Goal: Task Accomplishment & Management: Manage account settings

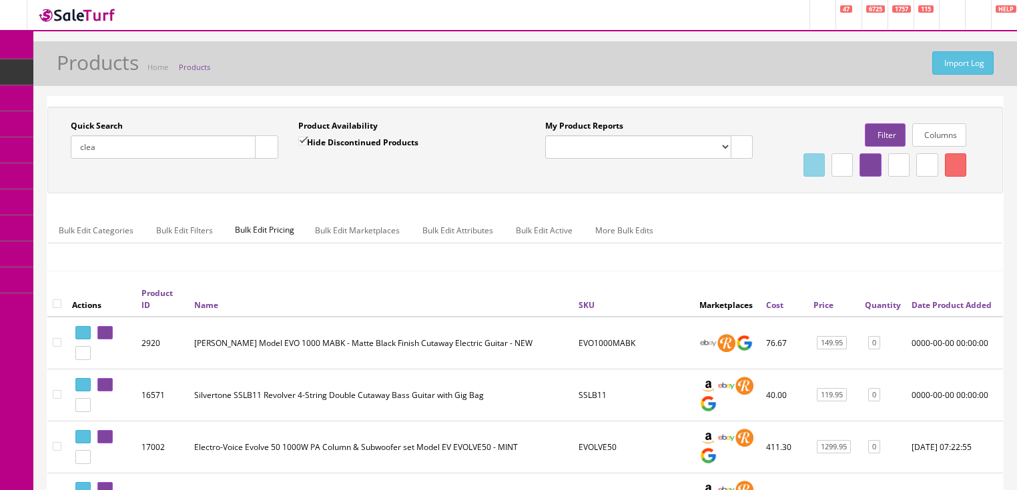
type input "clear"
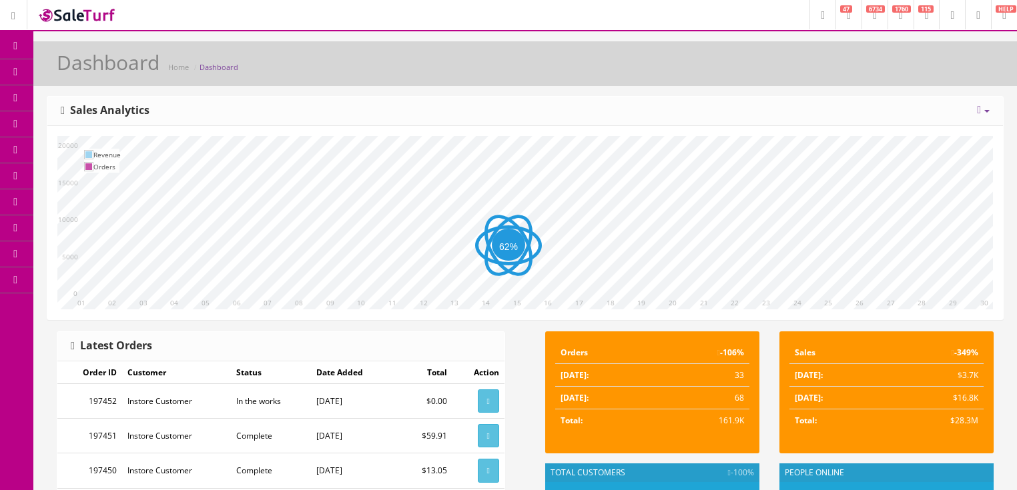
click at [147, 256] on link "System Configs" at bounding box center [103, 255] width 140 height 26
click at [133, 65] on link "Products" at bounding box center [103, 72] width 140 height 26
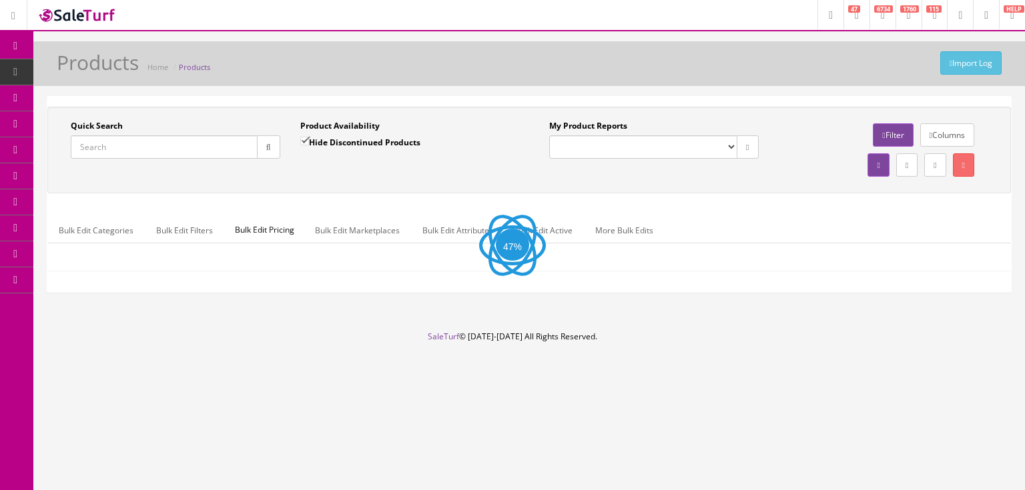
click at [211, 145] on input "Quick Search" at bounding box center [164, 146] width 187 height 23
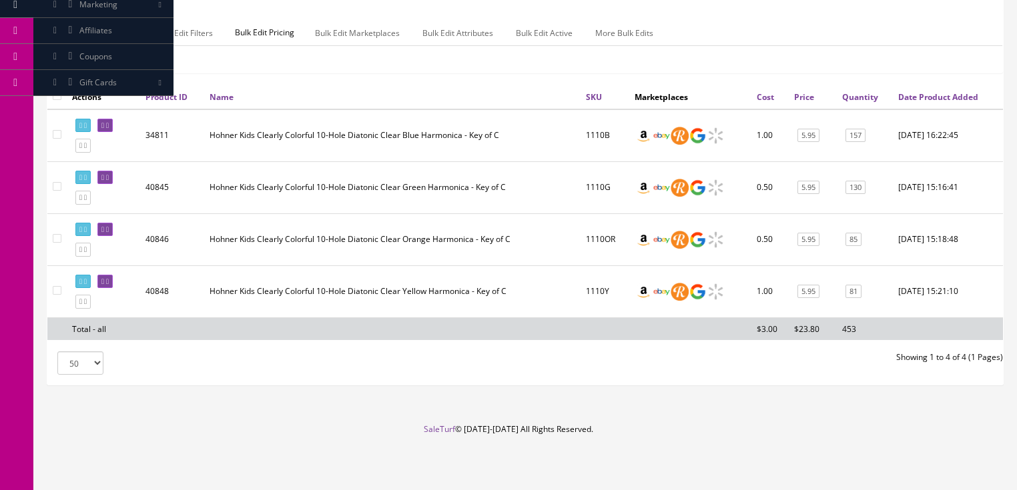
scroll to position [221, 0]
type input "Clear Harmonica"
click at [412, 349] on div "Actions Product ID Name SKU Marketplaces Cost Price Quantity Date Product Added…" at bounding box center [524, 218] width 955 height 266
click at [191, 444] on footer "SaleTurf © [DATE]-[DATE] All Rights Reserved." at bounding box center [508, 457] width 1017 height 67
click at [859, 133] on link "157" at bounding box center [855, 136] width 20 height 14
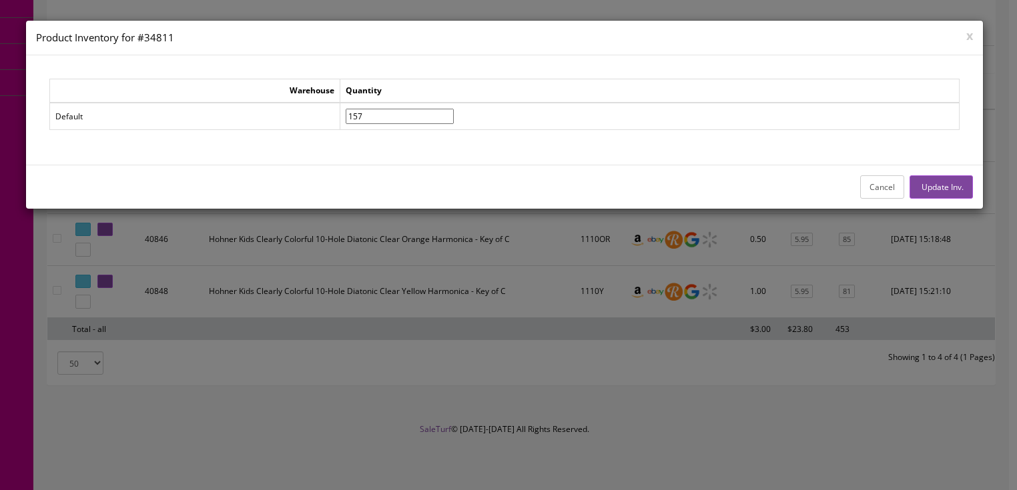
drag, startPoint x: 402, startPoint y: 116, endPoint x: 336, endPoint y: 113, distance: 65.4
click at [336, 113] on tr "Default 157" at bounding box center [503, 116] width 909 height 27
type input"] "147"
click at [935, 191] on button "Update Inv." at bounding box center [940, 186] width 63 height 23
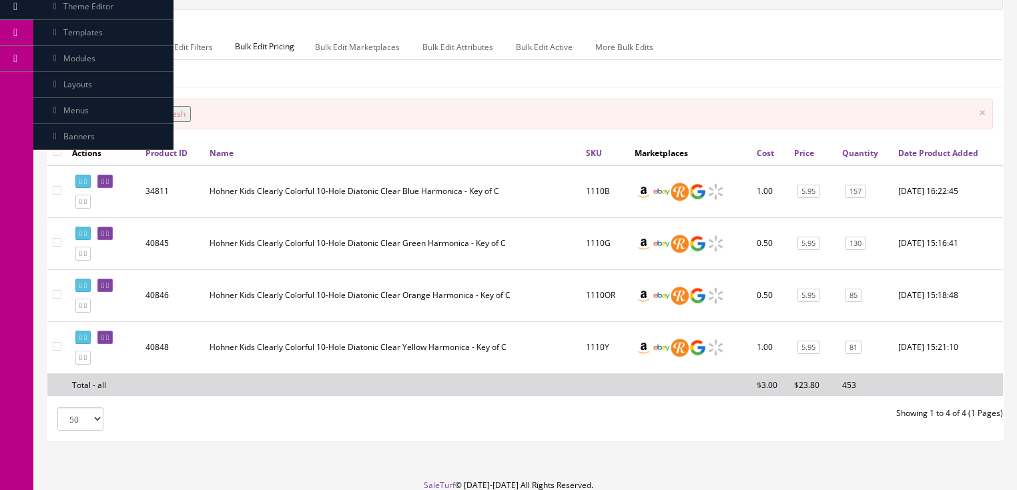
drag, startPoint x: 854, startPoint y: 260, endPoint x: 858, endPoint y: 269, distance: 9.6
click at [855, 262] on td "130" at bounding box center [865, 243] width 56 height 52
click at [858, 251] on link "130" at bounding box center [855, 244] width 20 height 14
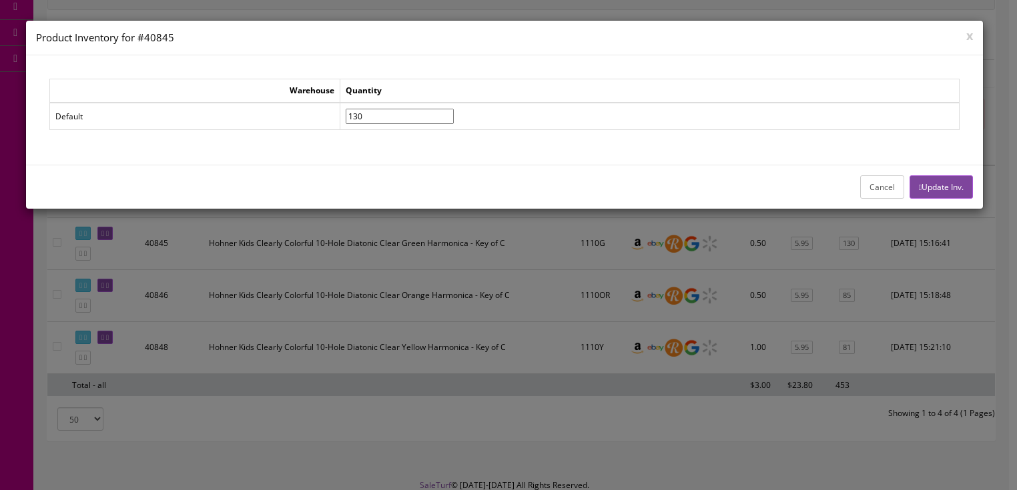
drag, startPoint x: 406, startPoint y: 117, endPoint x: 220, endPoint y: 111, distance: 185.6
click at [240, 115] on tr "Default 130" at bounding box center [503, 116] width 909 height 27
type input"] "120"
drag, startPoint x: 919, startPoint y: 182, endPoint x: 877, endPoint y: 192, distance: 43.2
click at [919, 182] on button "Update Inv." at bounding box center [940, 186] width 63 height 23
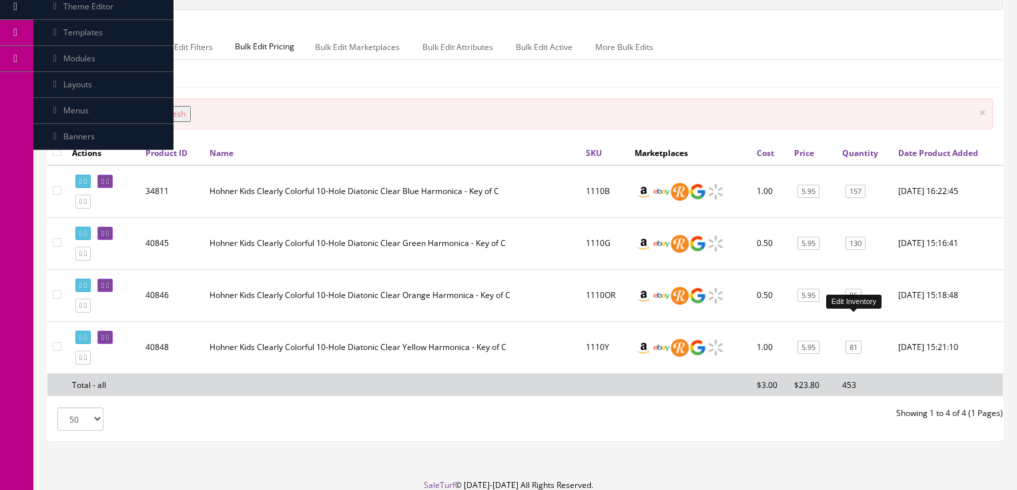
drag, startPoint x: 852, startPoint y: 326, endPoint x: 844, endPoint y: 326, distance: 8.0
click at [853, 303] on link "85" at bounding box center [853, 296] width 16 height 14
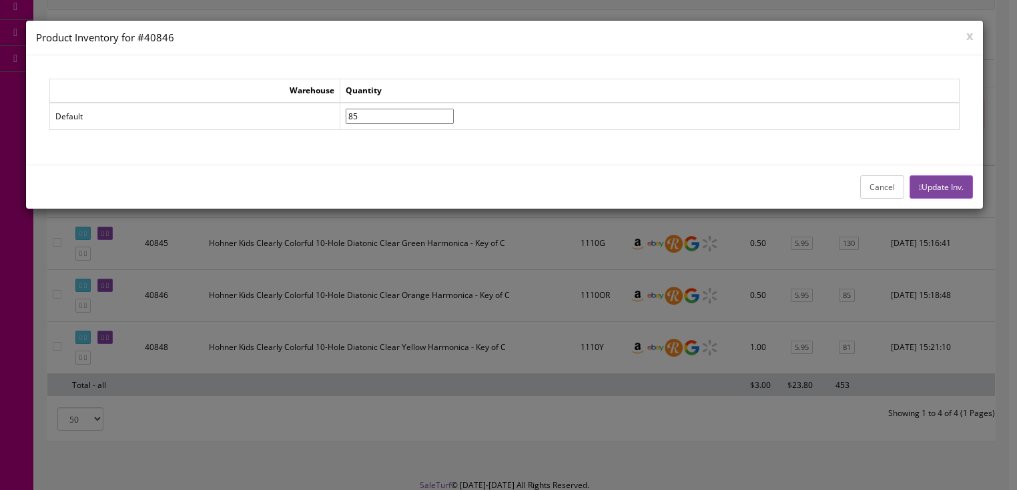
drag, startPoint x: 398, startPoint y: 108, endPoint x: 348, endPoint y: 107, distance: 49.4
click at [355, 109] on tr "Default 85" at bounding box center [503, 116] width 909 height 27
type input"] "75"
click at [951, 184] on button "Update Inv." at bounding box center [940, 186] width 63 height 23
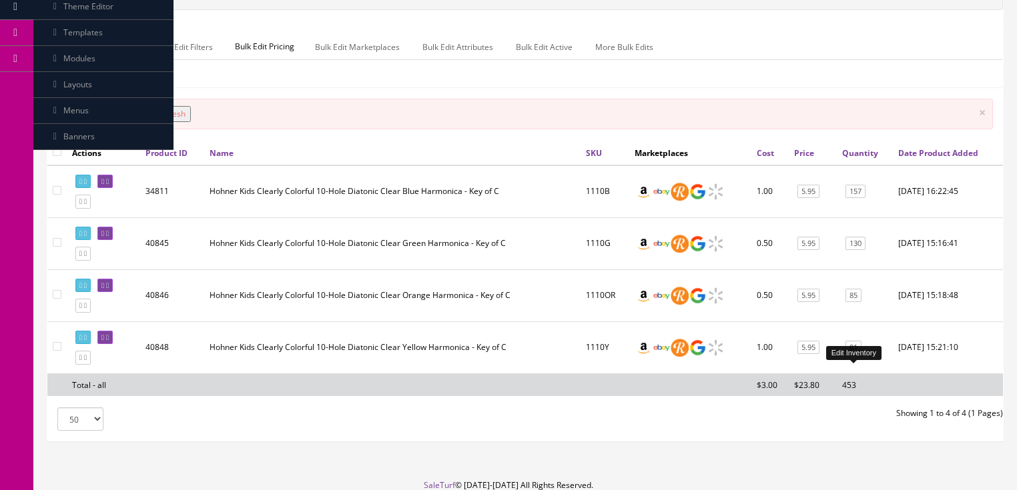
click at [855, 355] on link "81" at bounding box center [853, 348] width 16 height 14
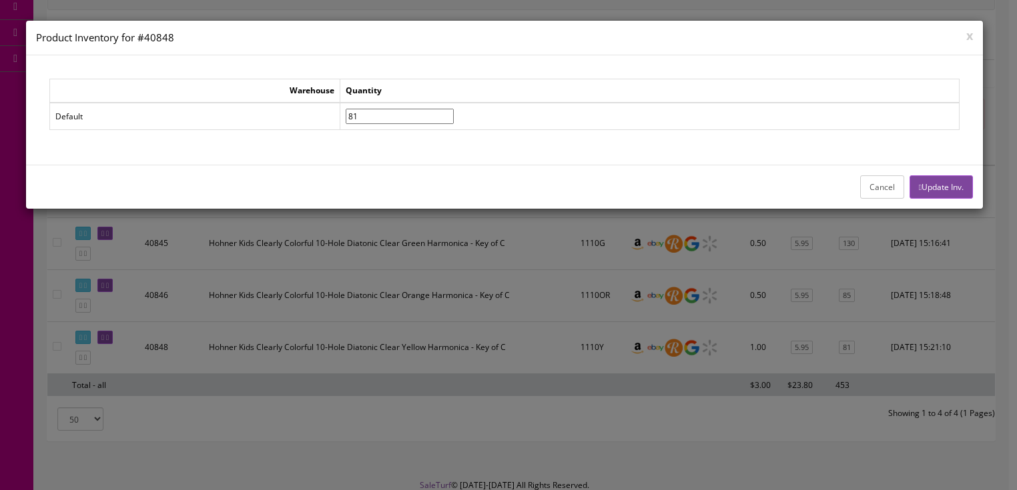
drag, startPoint x: 422, startPoint y: 113, endPoint x: 342, endPoint y: 111, distance: 80.8
click at [342, 111] on tr "Default 81" at bounding box center [503, 116] width 909 height 27
type input"] "71"
click at [955, 191] on button "Update Inv." at bounding box center [940, 186] width 63 height 23
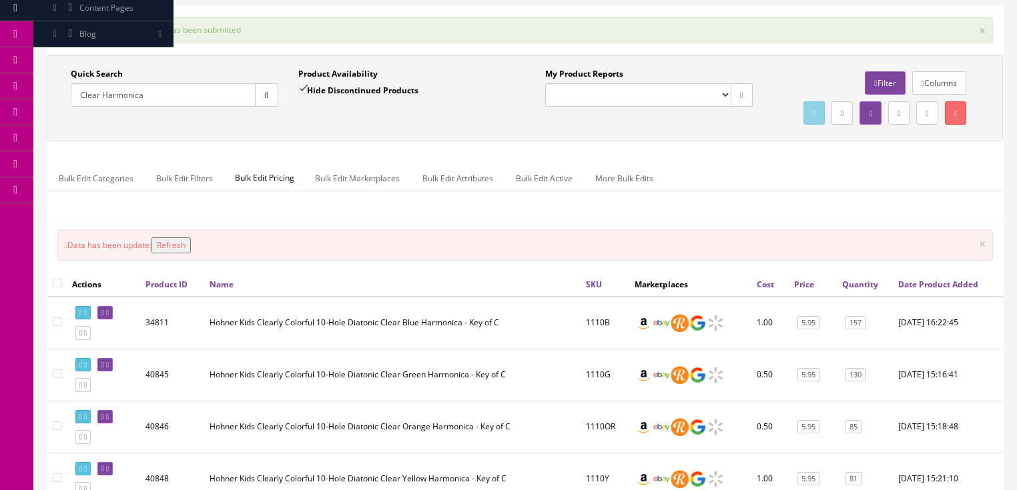
scroll to position [61, 0]
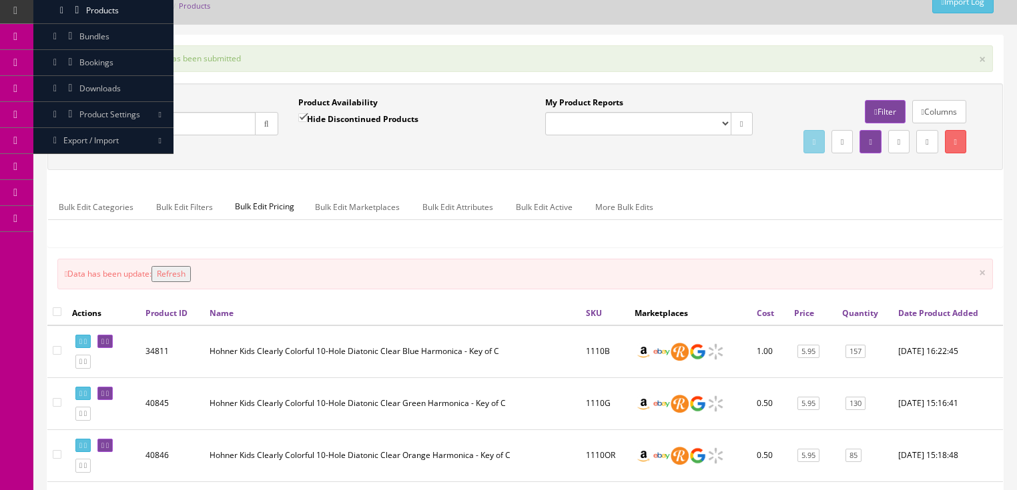
click at [123, 128] on input "Clear Harmonica" at bounding box center [163, 123] width 185 height 23
click at [124, 127] on input "Clear Harmonica" at bounding box center [163, 123] width 185 height 23
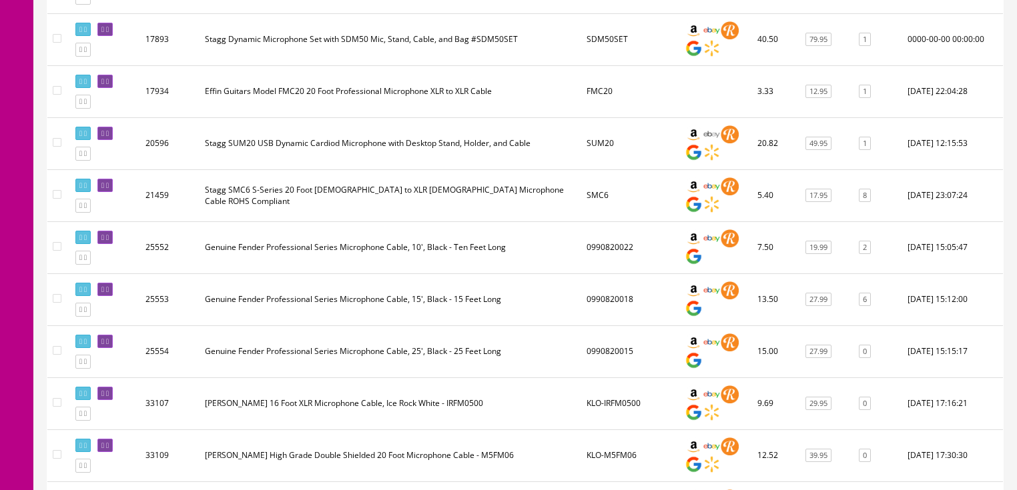
scroll to position [915, 0]
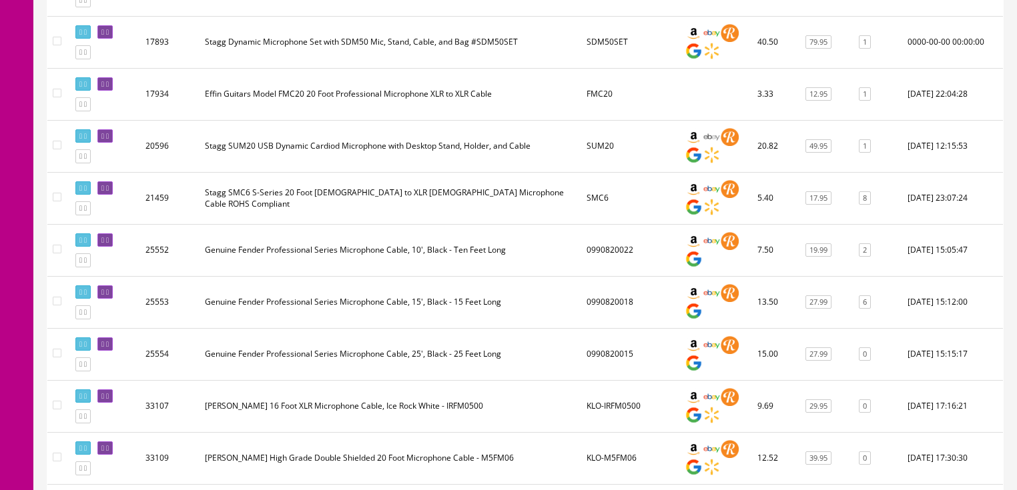
type input "microphone cable"
click at [57, 201] on input"] "checkbox" at bounding box center [57, 197] width 9 height 9
checkbox input"] "true"
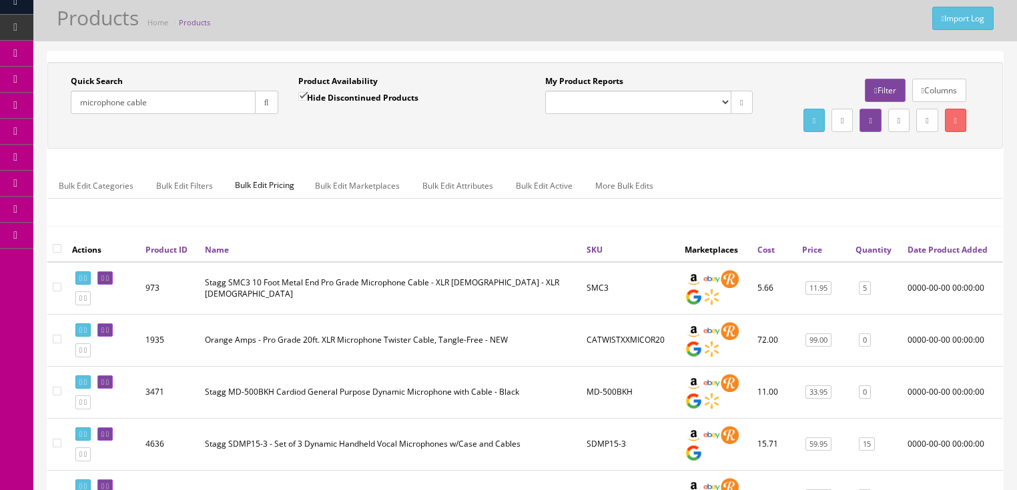
scroll to position [8, 0]
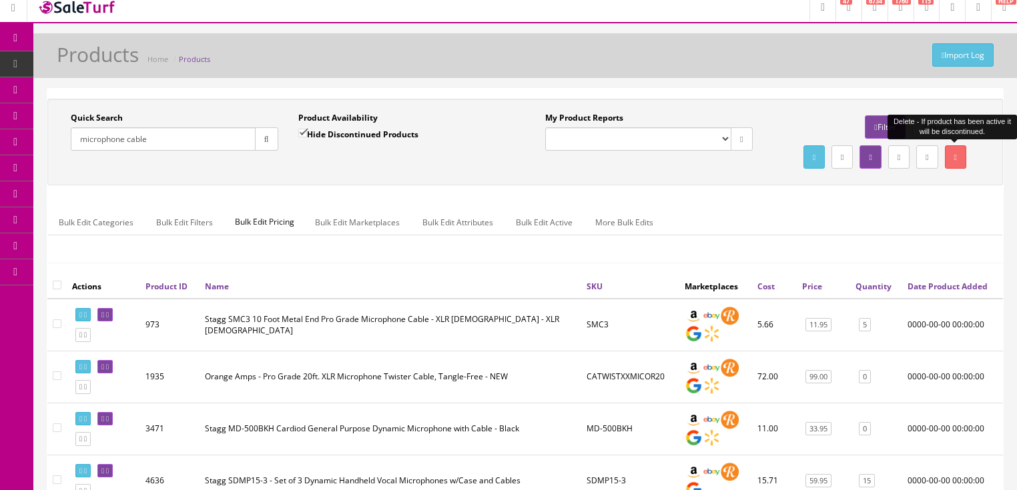
click at [954, 156] on icon at bounding box center [955, 157] width 3 height 8
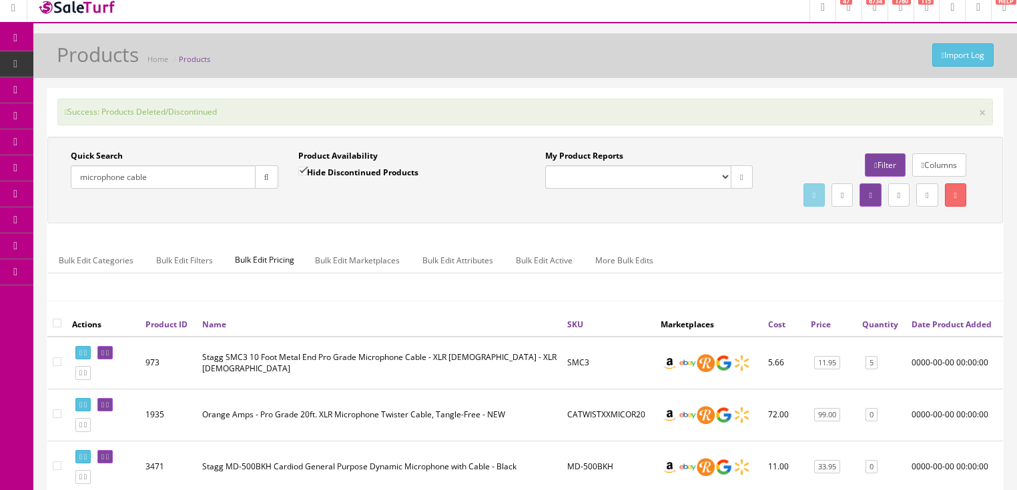
click at [137, 178] on input "microphone cable" at bounding box center [163, 176] width 185 height 23
click at [137, 179] on input "microphone cable" at bounding box center [163, 176] width 185 height 23
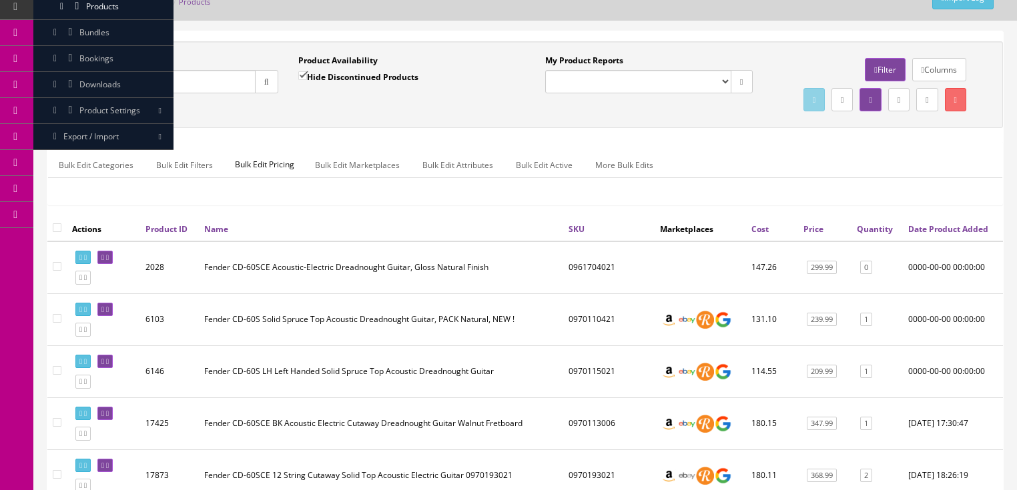
scroll to position [44, 0]
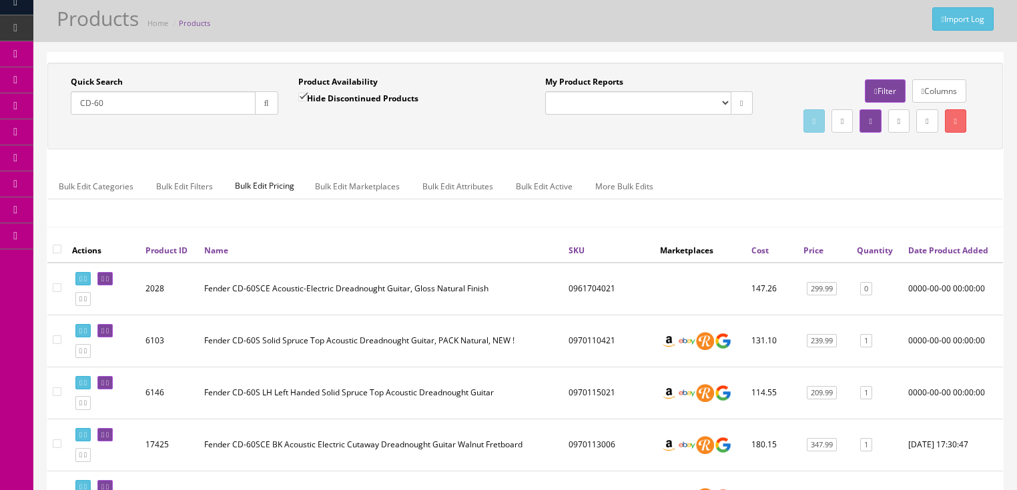
click at [128, 95] on input "CD-60" at bounding box center [163, 102] width 185 height 23
click at [128, 96] on input "CD-60" at bounding box center [163, 102] width 185 height 23
type input "Safari"
click at [398, 136] on div "Quick Search Safari Date From Product Availability Hide Discontinued Products D…" at bounding box center [525, 106] width 949 height 60
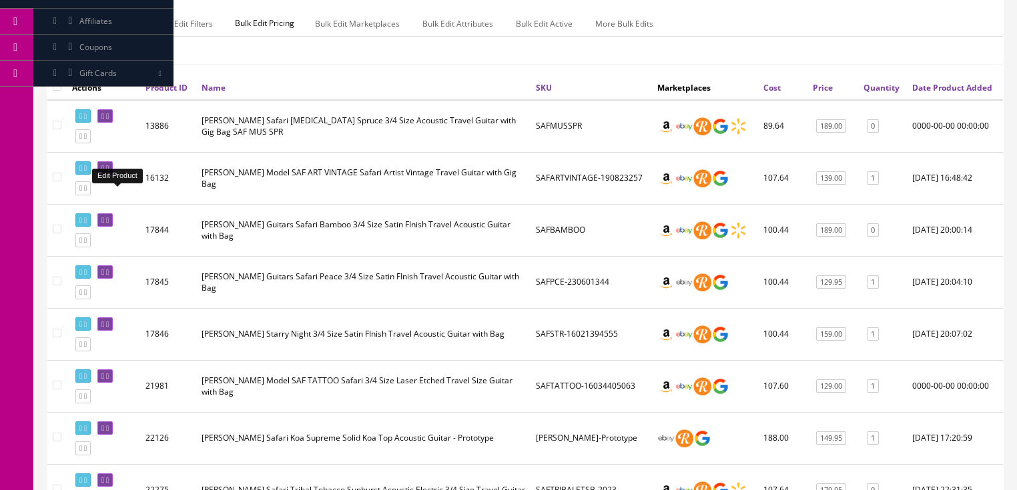
scroll to position [204, 0]
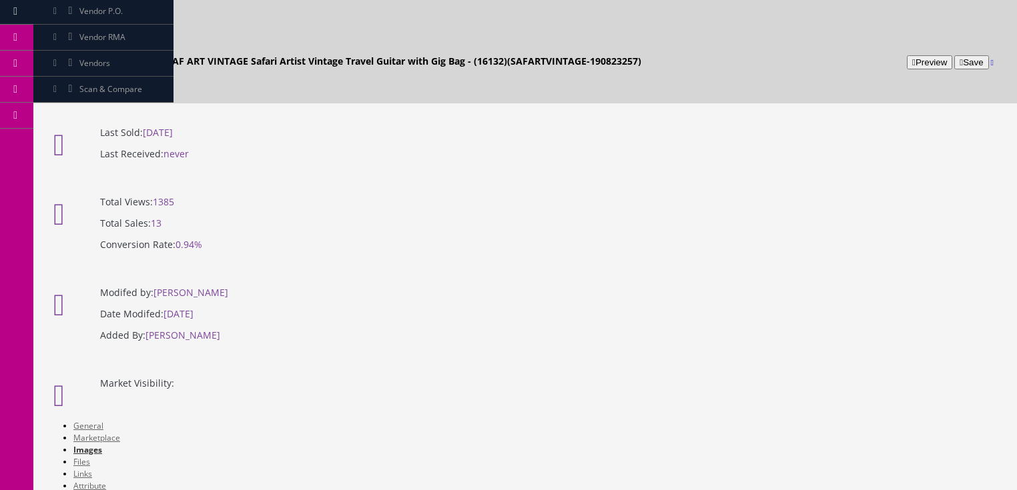
scroll to position [160, 0]
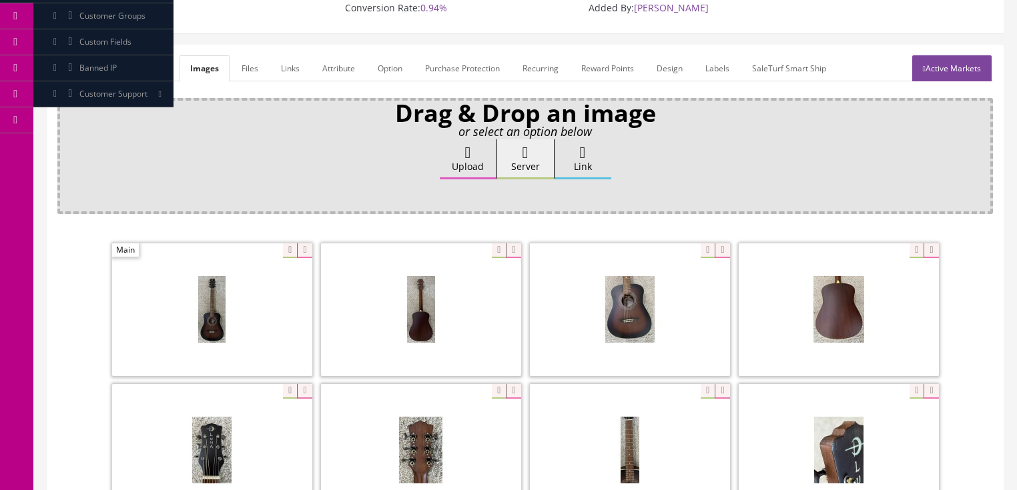
click at [77, 55] on link "General" at bounding box center [82, 68] width 51 height 26
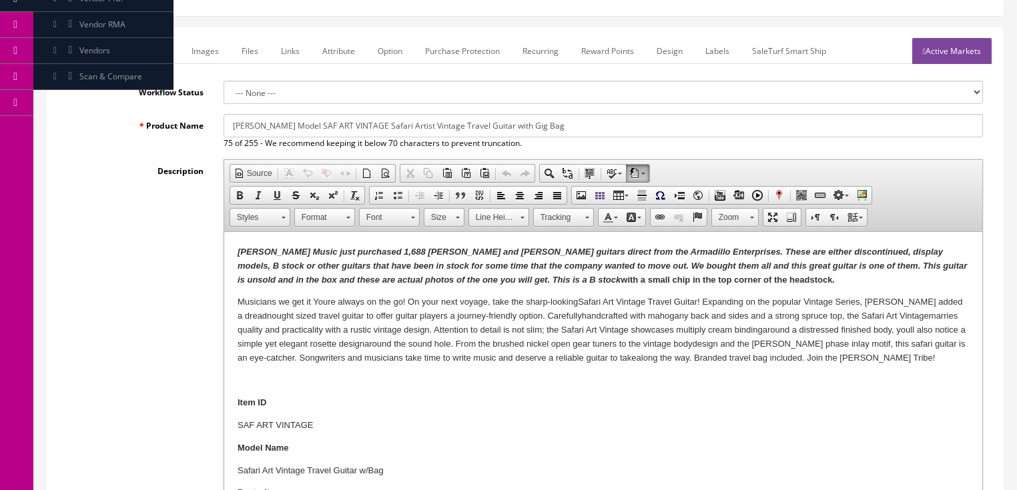
scroll to position [107, 0]
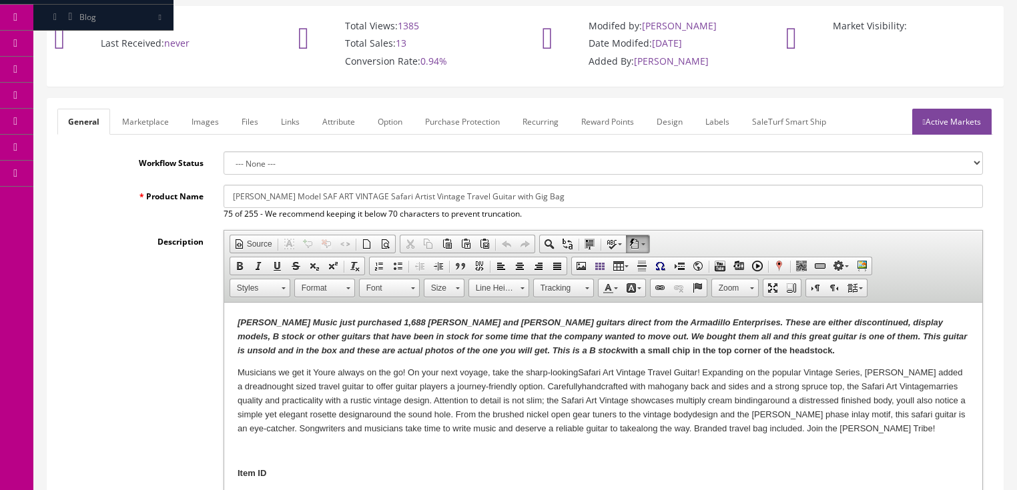
click at [194, 109] on link "Images" at bounding box center [205, 122] width 49 height 26
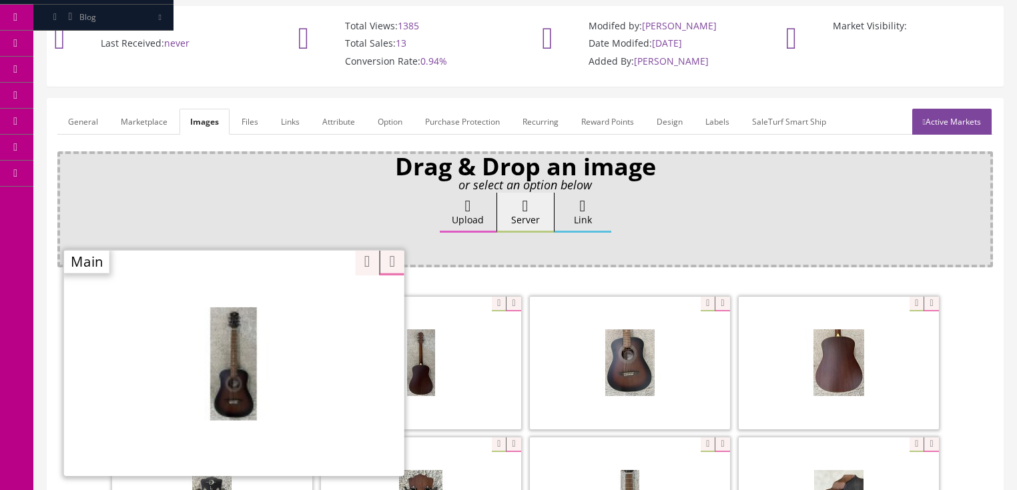
click at [355, 276] on span "Zoom" at bounding box center [379, 263] width 49 height 25
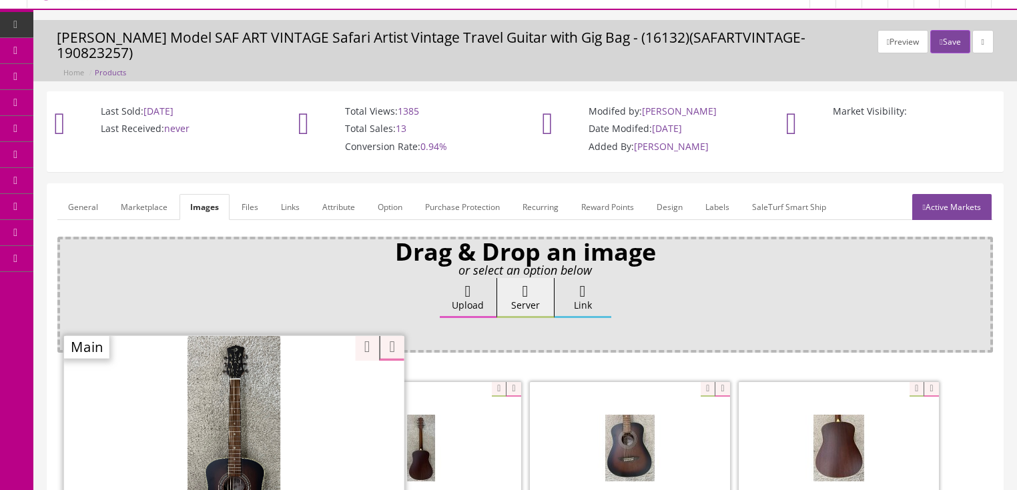
scroll to position [0, 0]
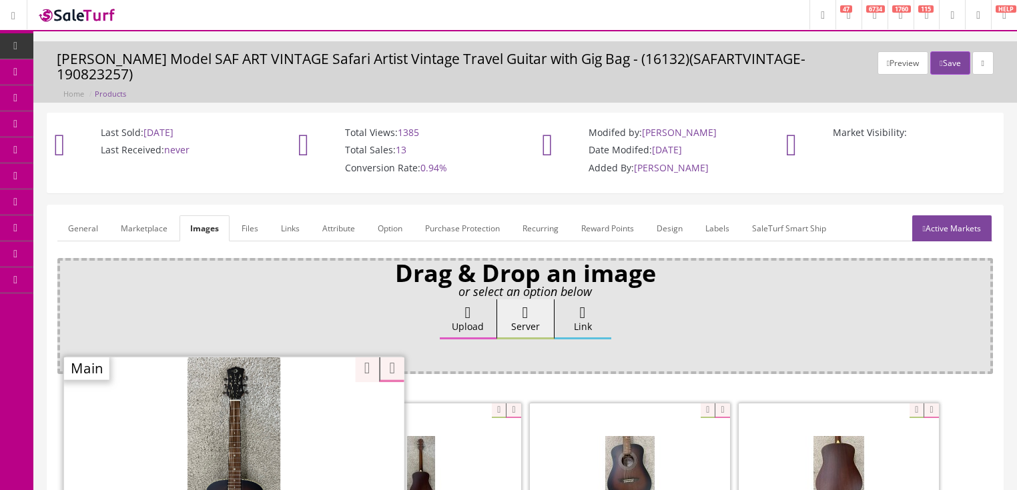
click at [62, 71] on link "Products" at bounding box center [103, 72] width 140 height 26
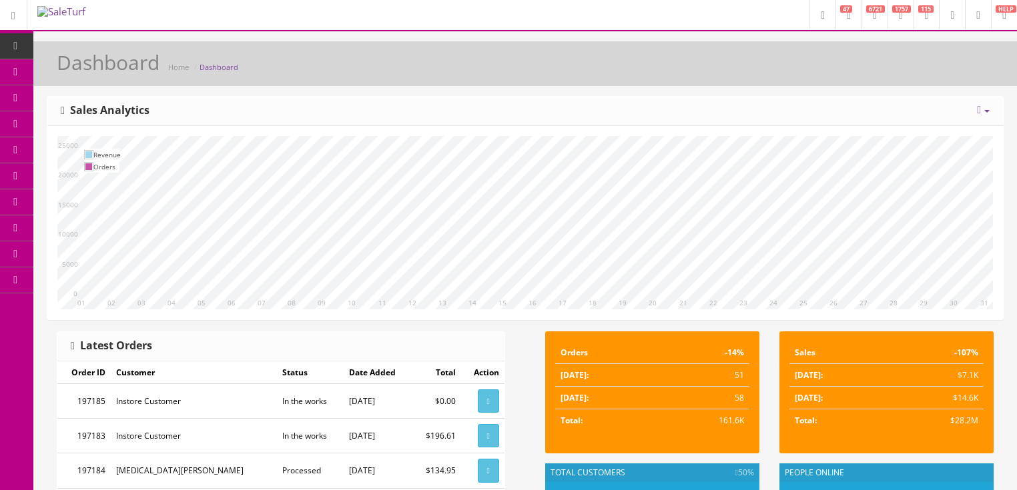
click at [21, 53] on link "Dashboard" at bounding box center [16, 46] width 33 height 26
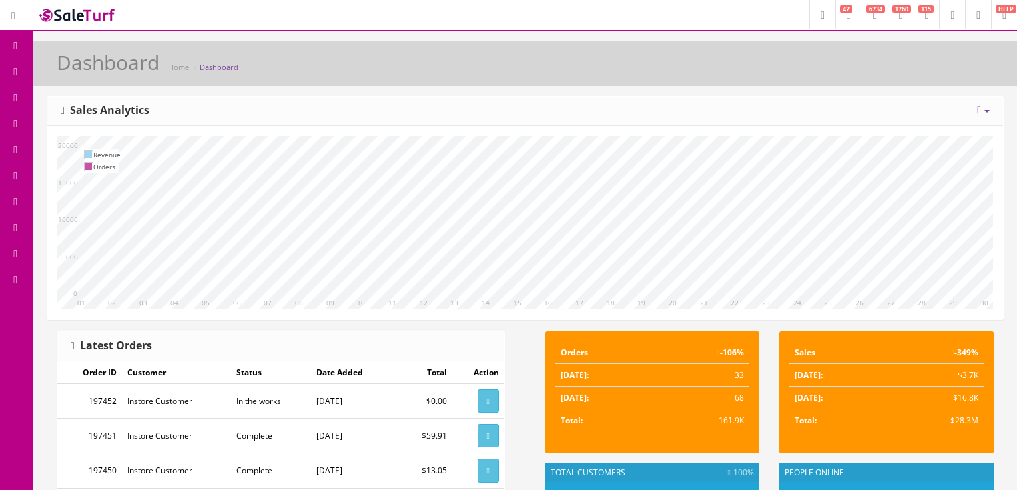
click at [21, 41] on icon at bounding box center [16, 46] width 14 height 11
click at [63, 71] on link "Products" at bounding box center [103, 72] width 140 height 26
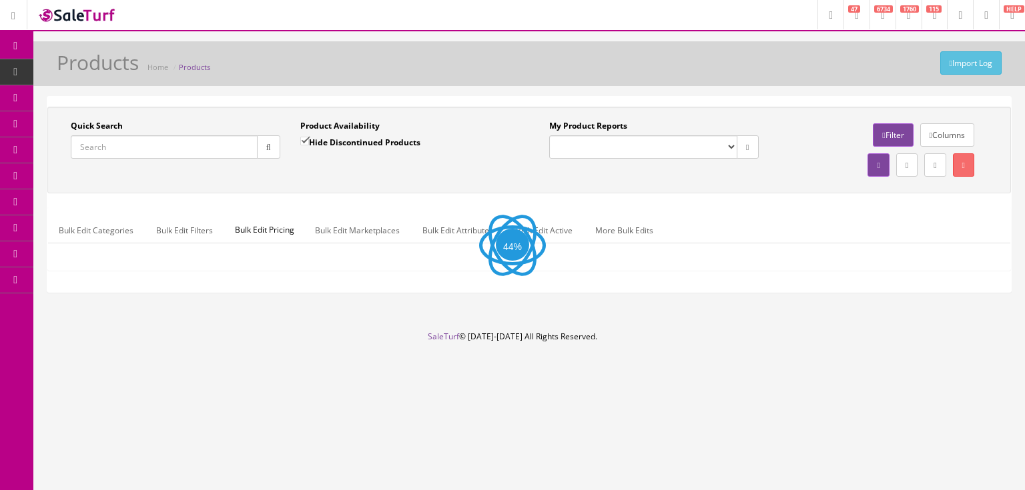
click at [192, 157] on input "Quick Search" at bounding box center [164, 146] width 187 height 23
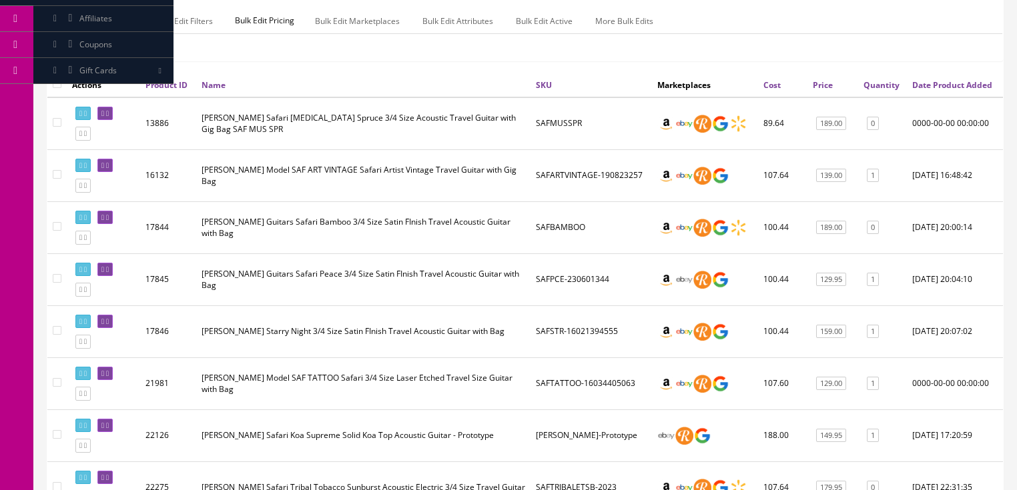
scroll to position [213, 0]
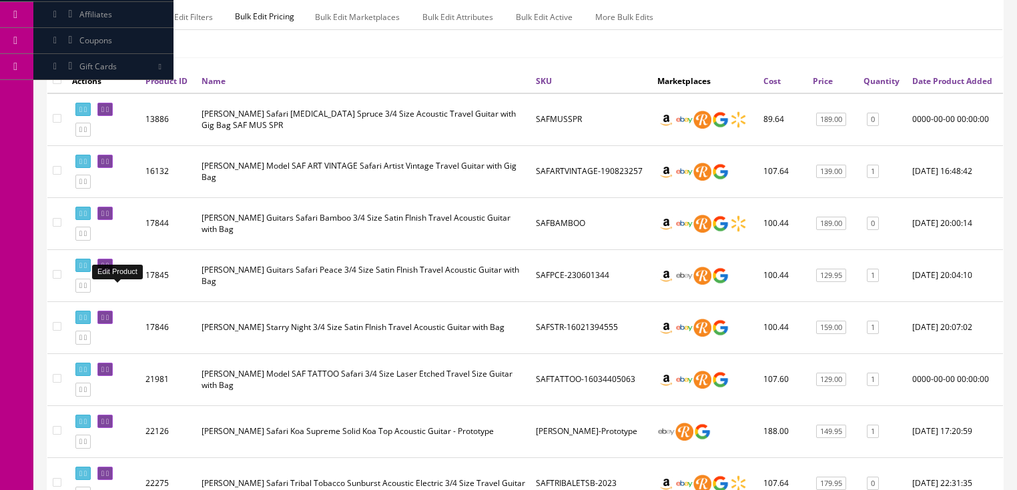
type input "Safari"
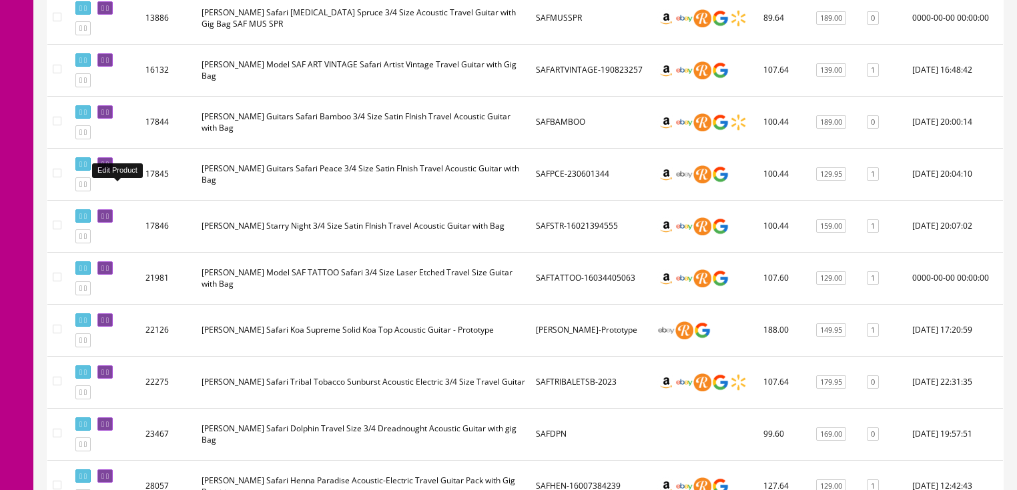
scroll to position [320, 0]
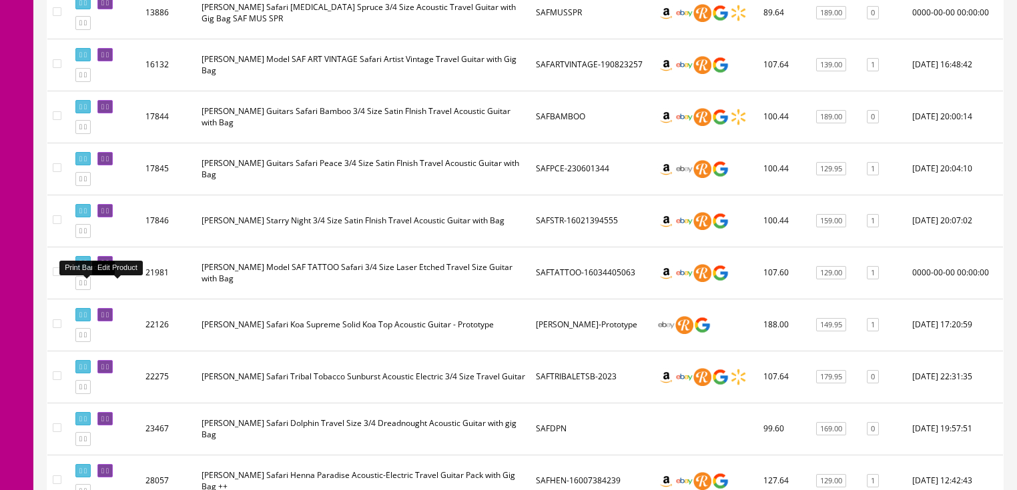
click at [86, 270] on link at bounding box center [82, 263] width 15 height 14
click at [81, 163] on icon at bounding box center [80, 158] width 3 height 7
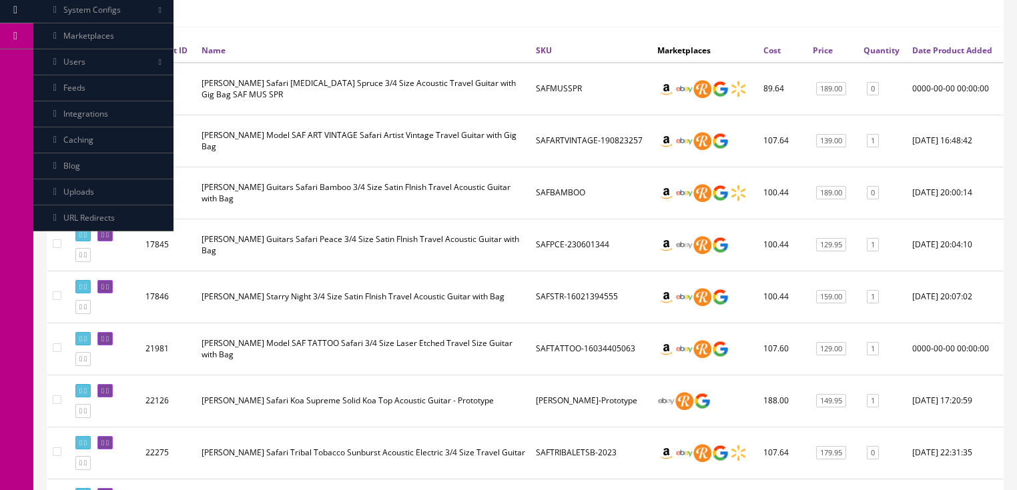
scroll to position [160, 0]
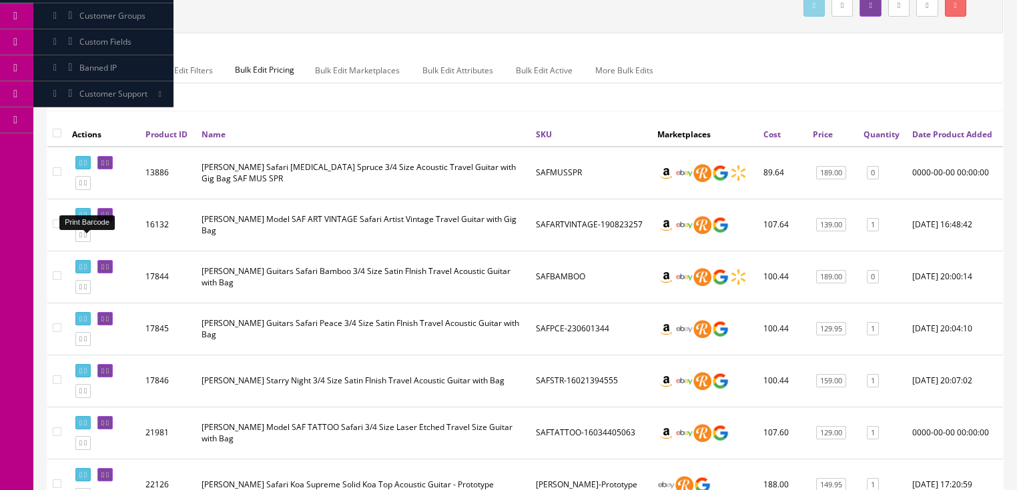
click at [91, 222] on link at bounding box center [82, 215] width 15 height 14
click at [82, 271] on icon at bounding box center [80, 267] width 3 height 7
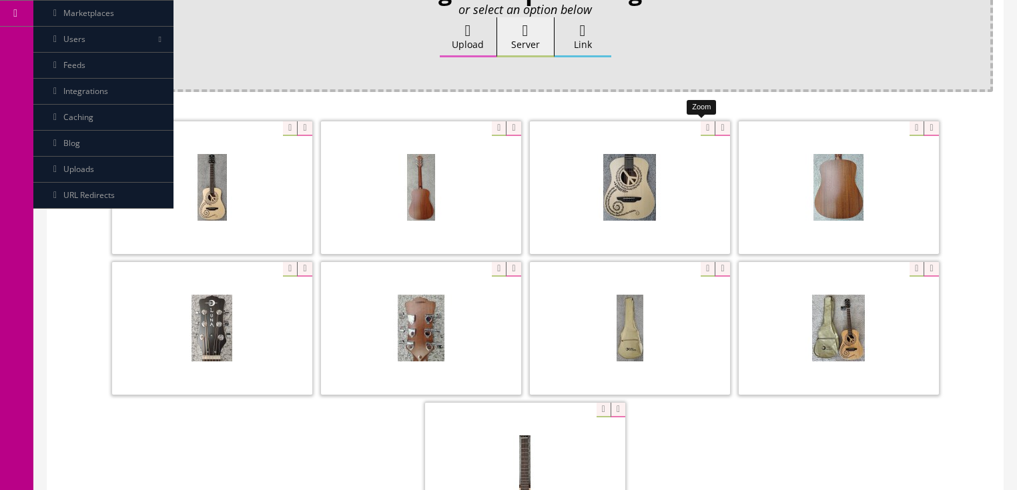
click at [701, 125] on div at bounding box center [630, 187] width 200 height 133
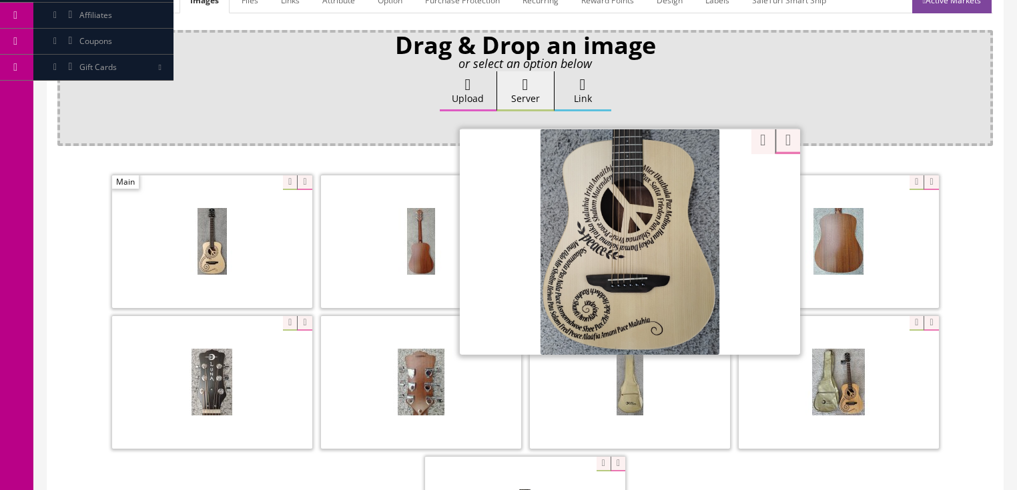
scroll to position [213, 0]
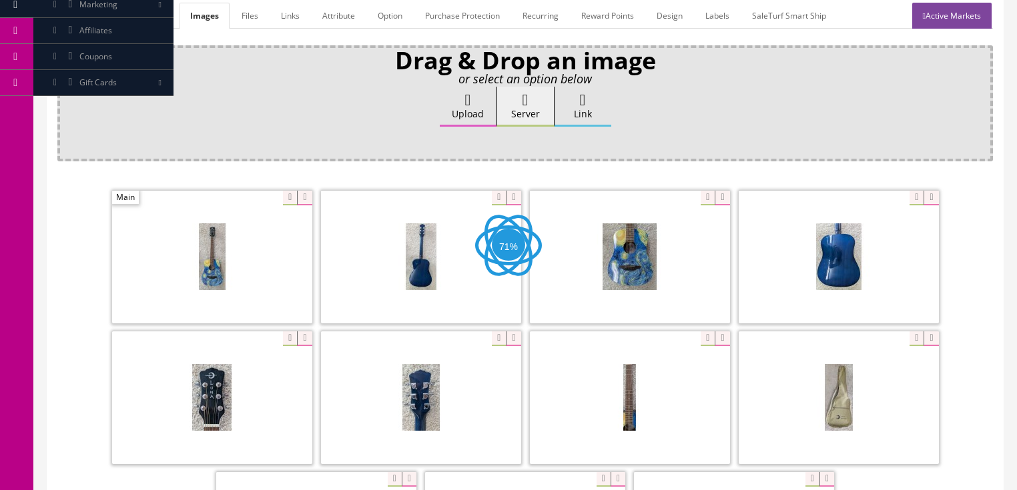
scroll to position [213, 0]
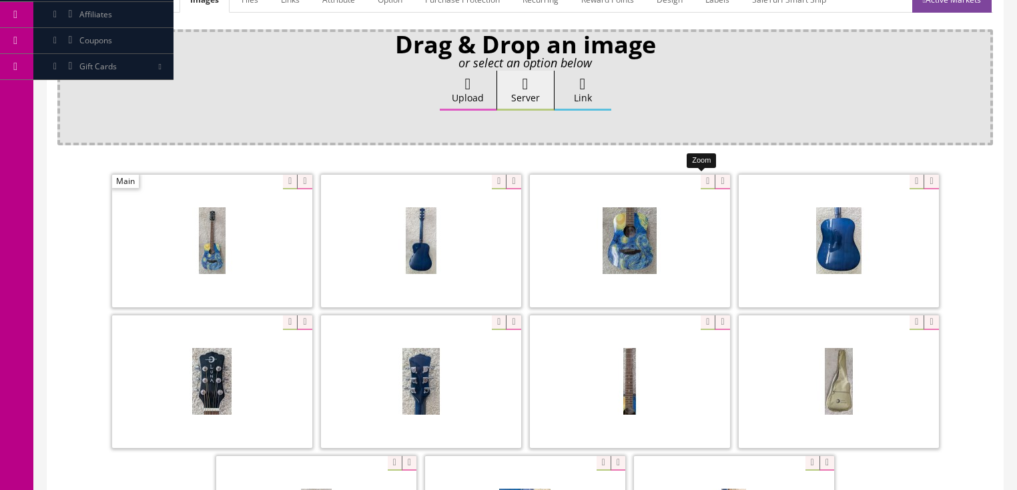
click at [705, 181] on span at bounding box center [715, 182] width 29 height 15
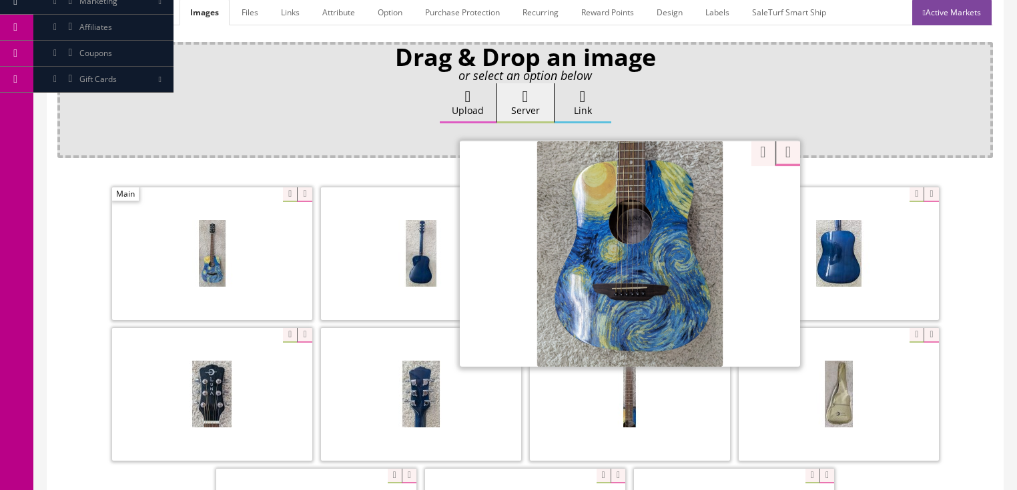
scroll to position [160, 0]
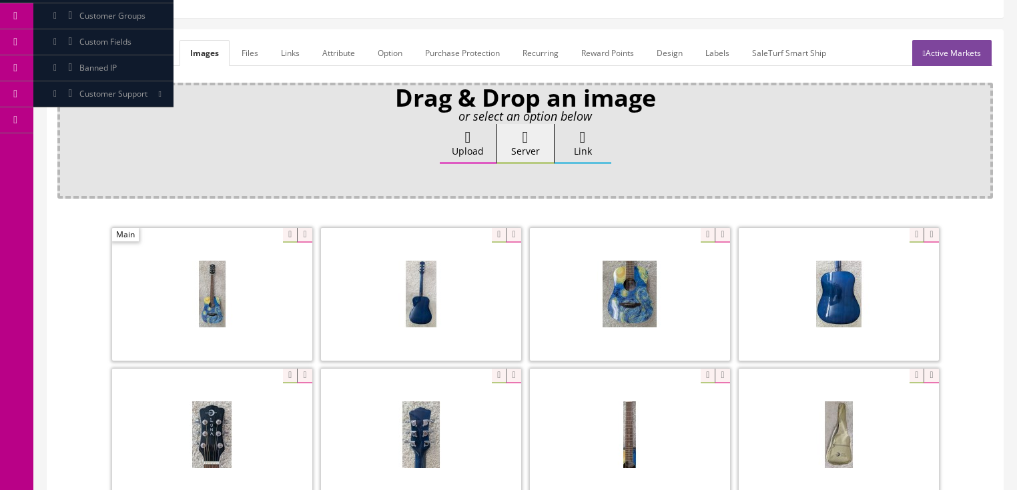
click at [725, 50] on link "Labels" at bounding box center [717, 53] width 45 height 26
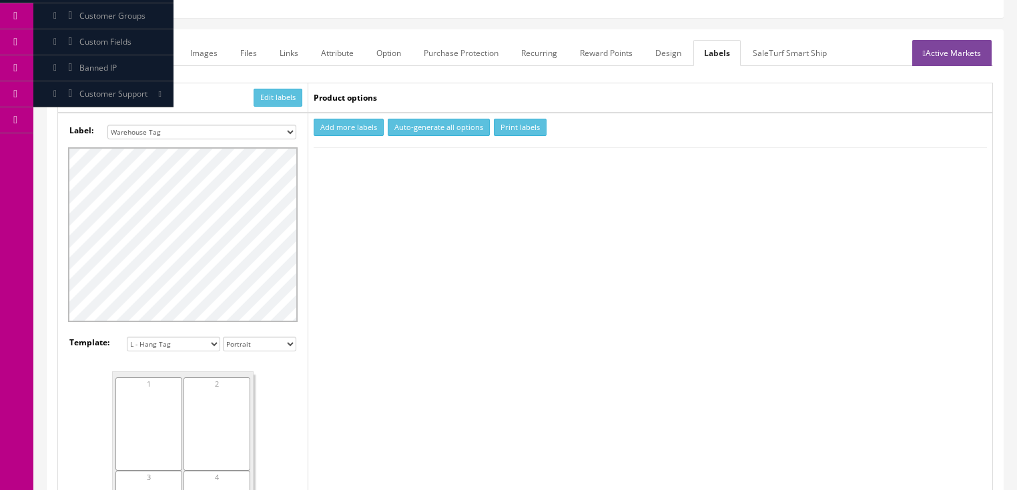
drag, startPoint x: 349, startPoint y: 122, endPoint x: 334, endPoint y: 130, distance: 16.7
click at [350, 122] on button "Add more labels" at bounding box center [349, 128] width 70 height 18
click at [328, 167] on input "number" at bounding box center [339, 168] width 49 height 15
type input "1"
click at [512, 133] on button "Print labels" at bounding box center [520, 128] width 53 height 18
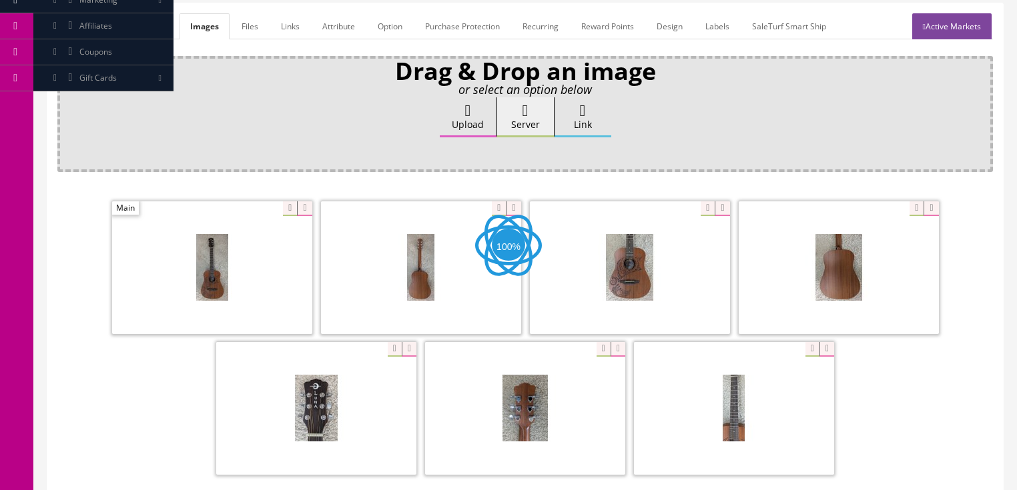
scroll to position [213, 0]
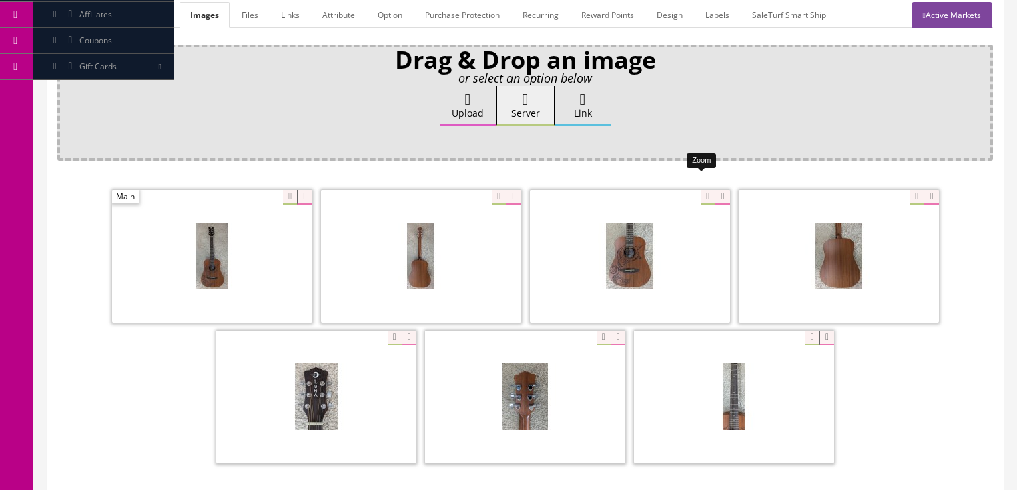
click at [699, 189] on div at bounding box center [630, 255] width 200 height 133
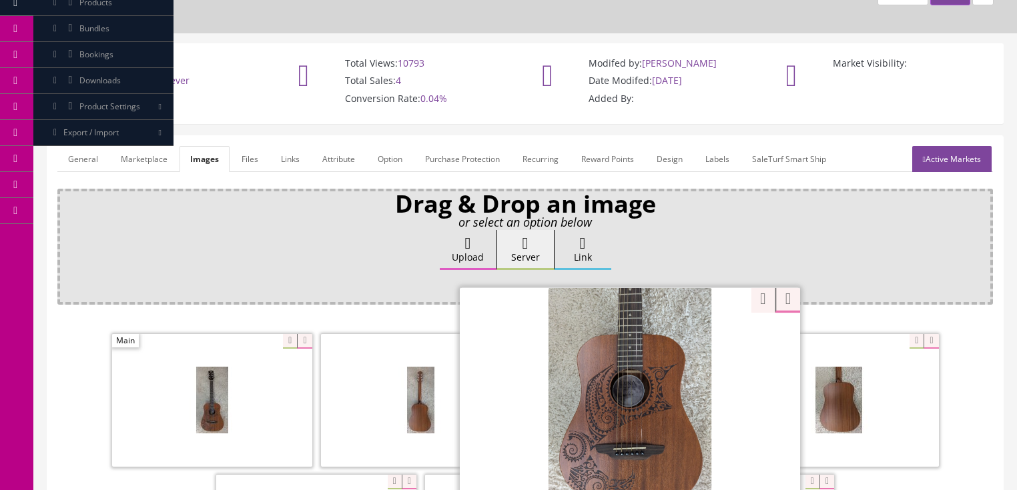
scroll to position [53, 0]
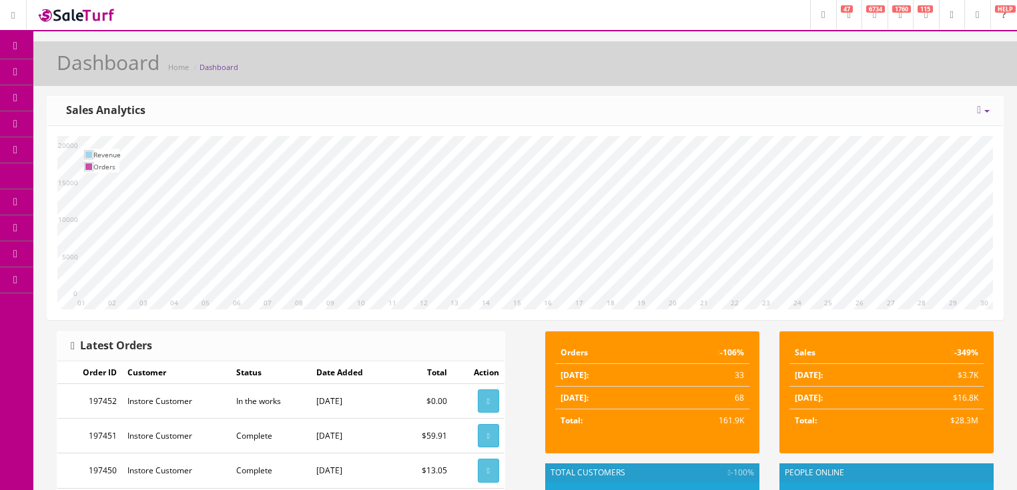
click at [302, 105] on div "[DATE] Week Month Year Year over Year Last Year over Prior Year Sales Analytics" at bounding box center [524, 111] width 955 height 29
click at [262, 99] on div "[DATE] Week Month Year Year over Year Last Year over Prior Year Sales Analytics" at bounding box center [524, 111] width 955 height 29
